Goal: Task Accomplishment & Management: Complete application form

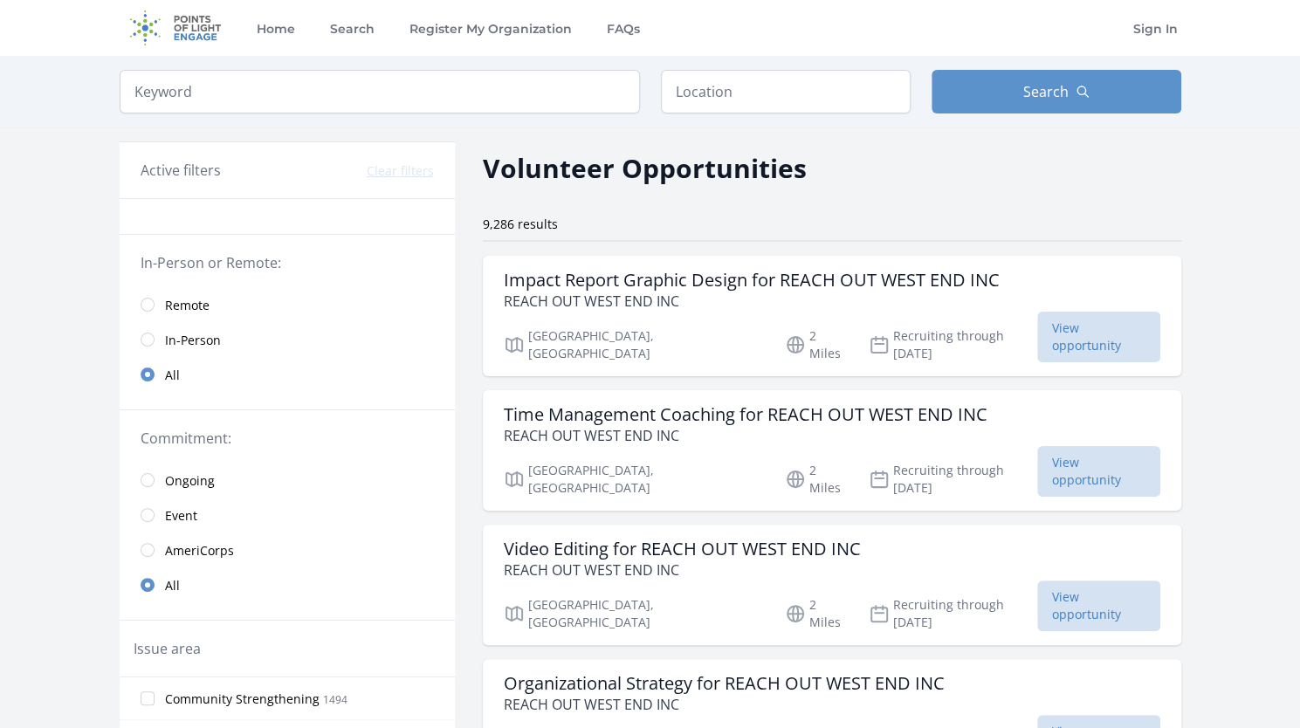
click at [180, 332] on span "In-Person" at bounding box center [193, 340] width 56 height 17
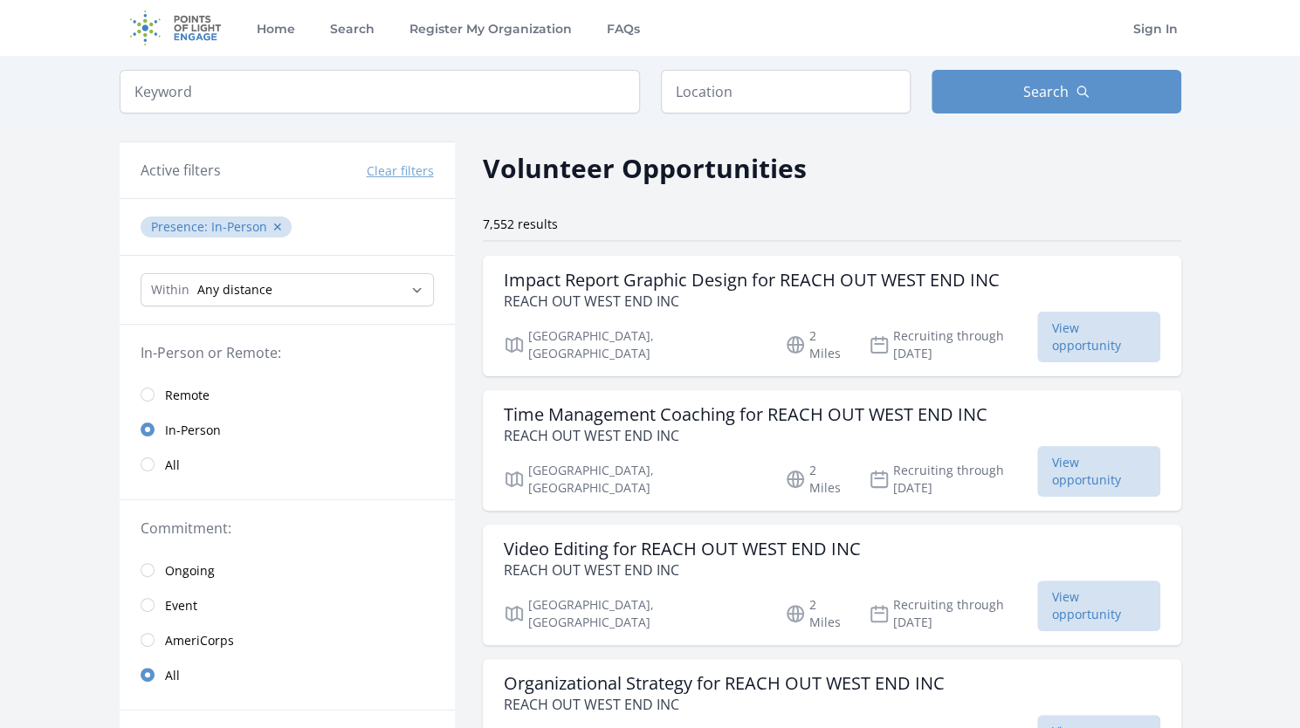
click at [162, 393] on link "Remote" at bounding box center [287, 394] width 335 height 35
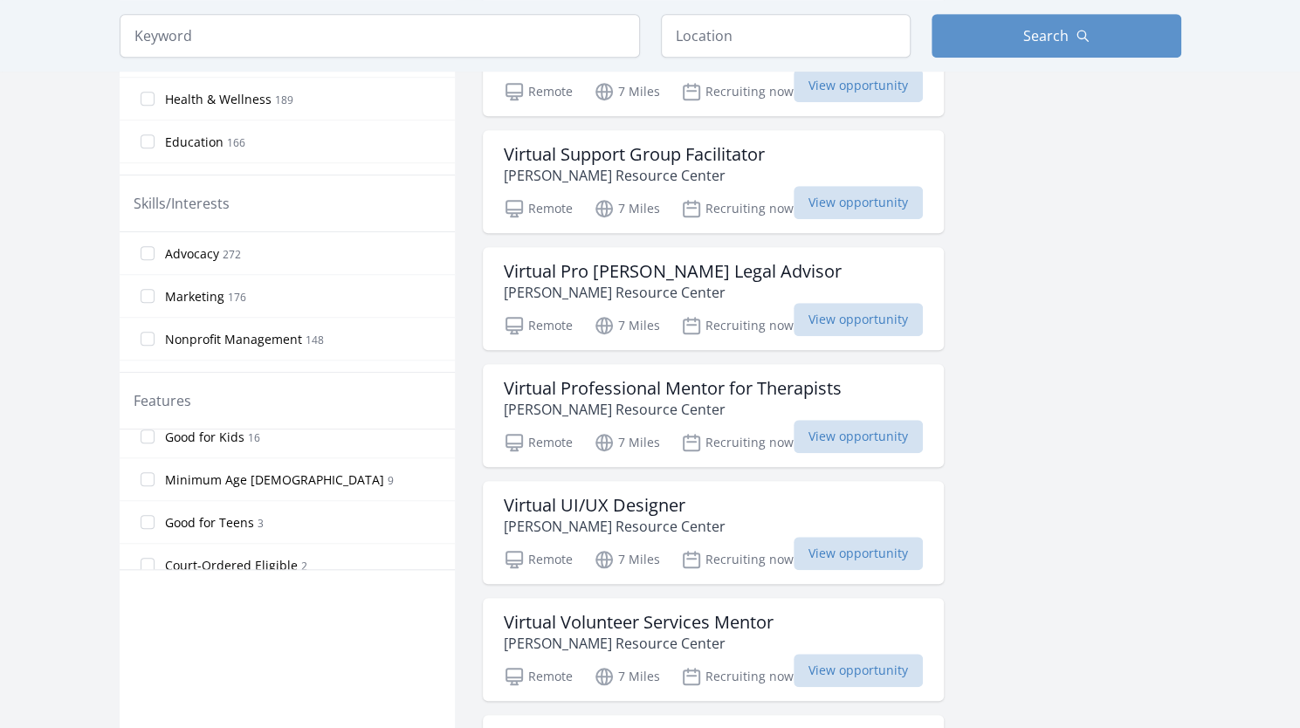
scroll to position [369, 0]
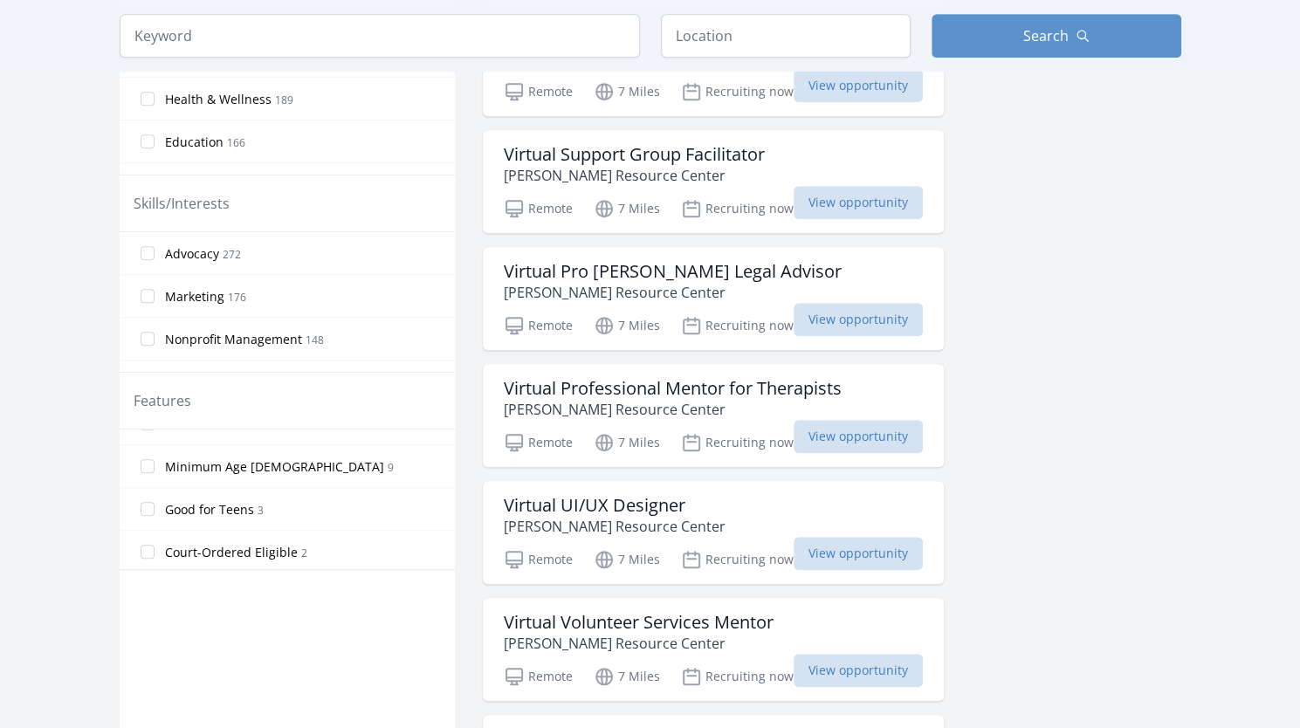
click at [155, 507] on label "Good for Teens 3" at bounding box center [287, 509] width 335 height 35
click at [155, 507] on input "Good for Teens 3" at bounding box center [148, 509] width 14 height 14
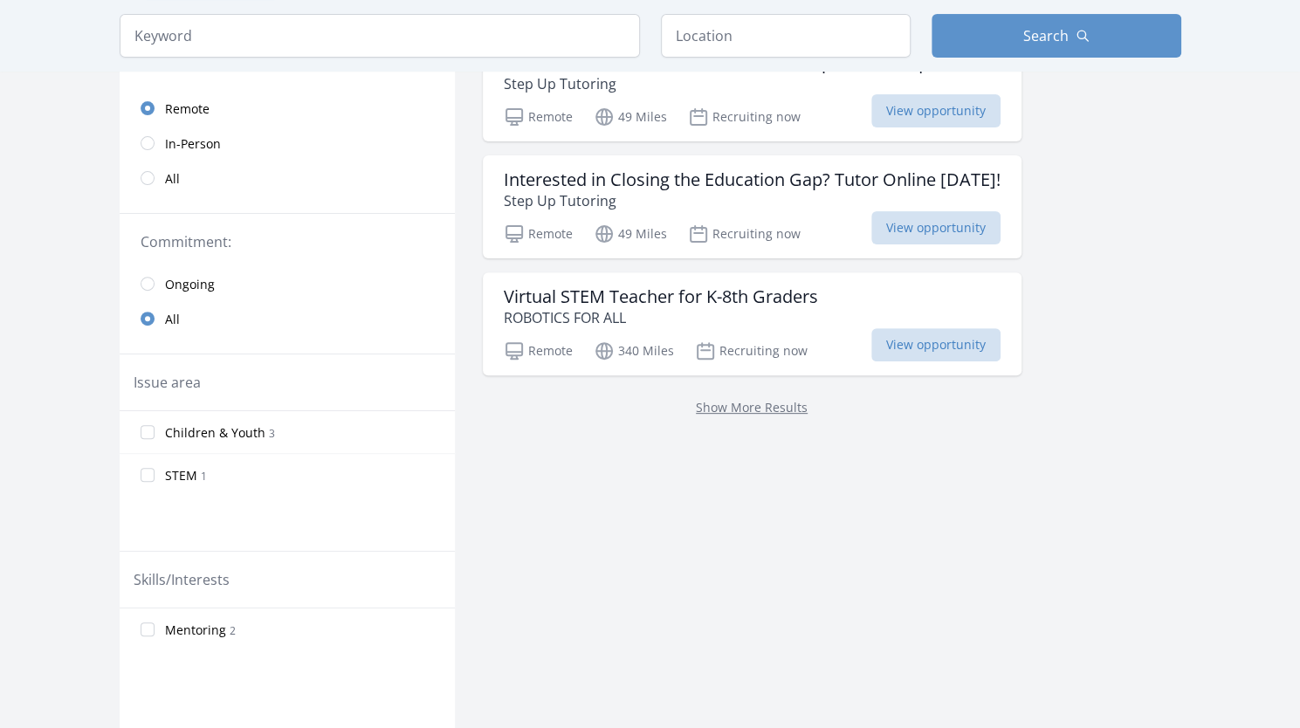
scroll to position [0, 0]
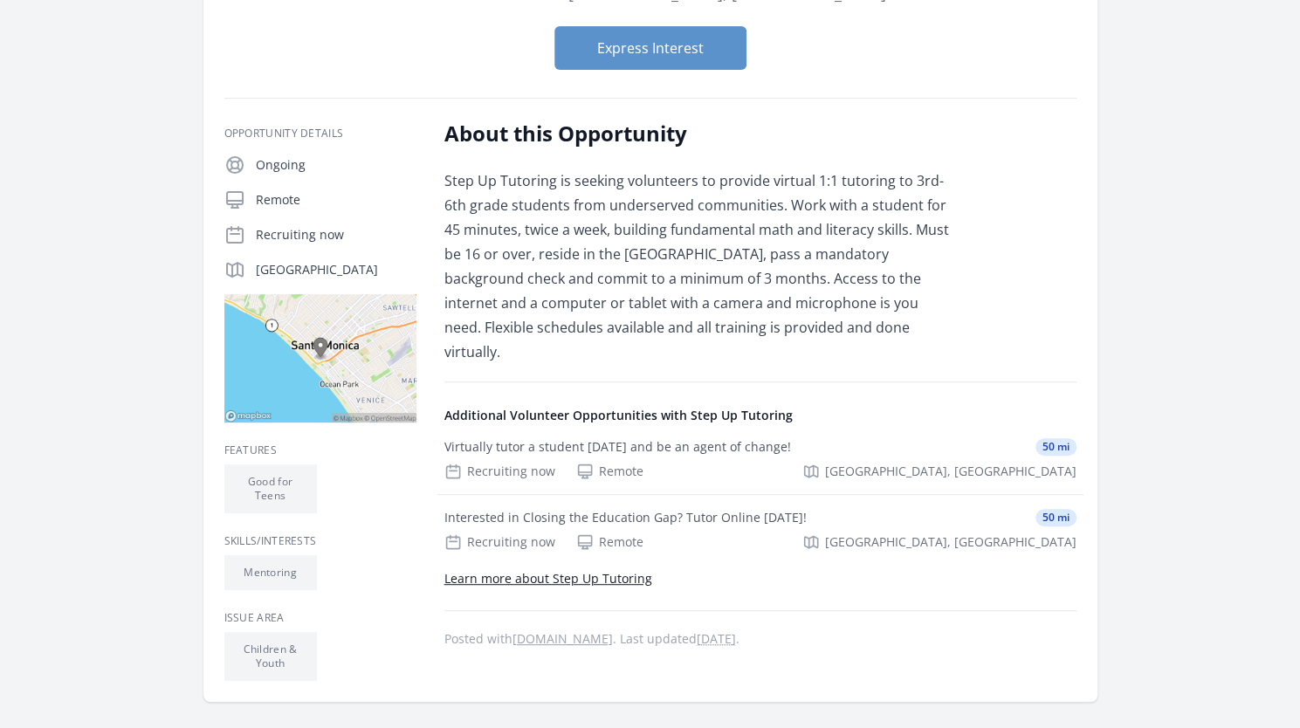
scroll to position [245, 0]
click at [493, 569] on link "Learn more about Step Up Tutoring" at bounding box center [549, 577] width 208 height 17
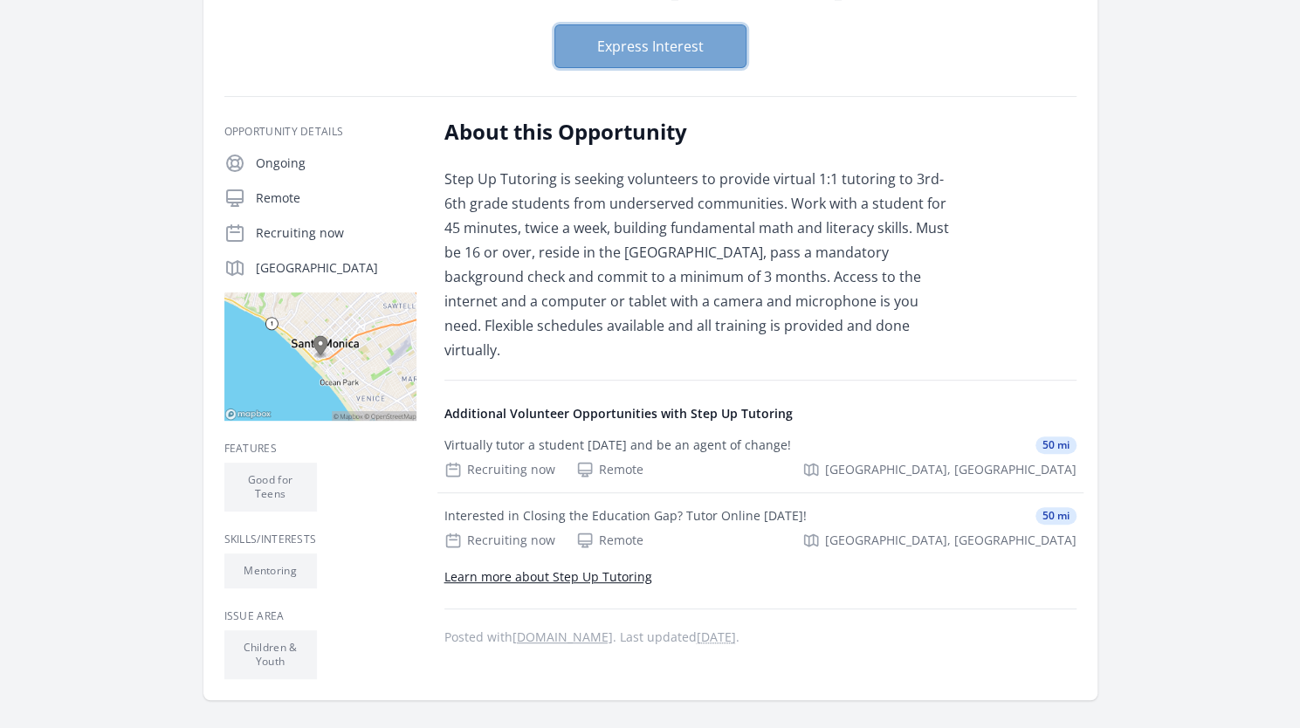
click at [601, 61] on button "Express Interest" at bounding box center [651, 46] width 192 height 44
